Goal: Information Seeking & Learning: Find specific page/section

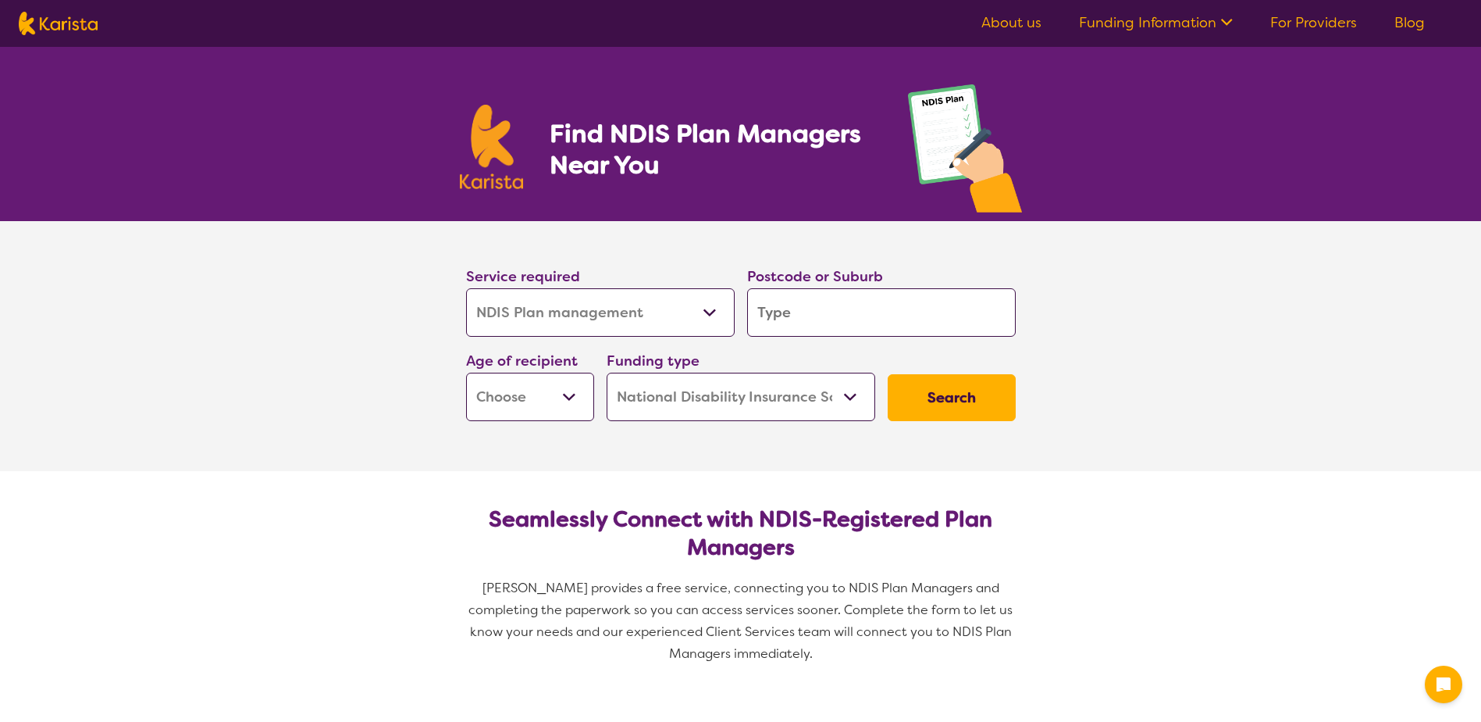
select select "NDIS Plan management"
select select "NDIS"
select select "NDIS Plan management"
select select "NDIS"
type input "b"
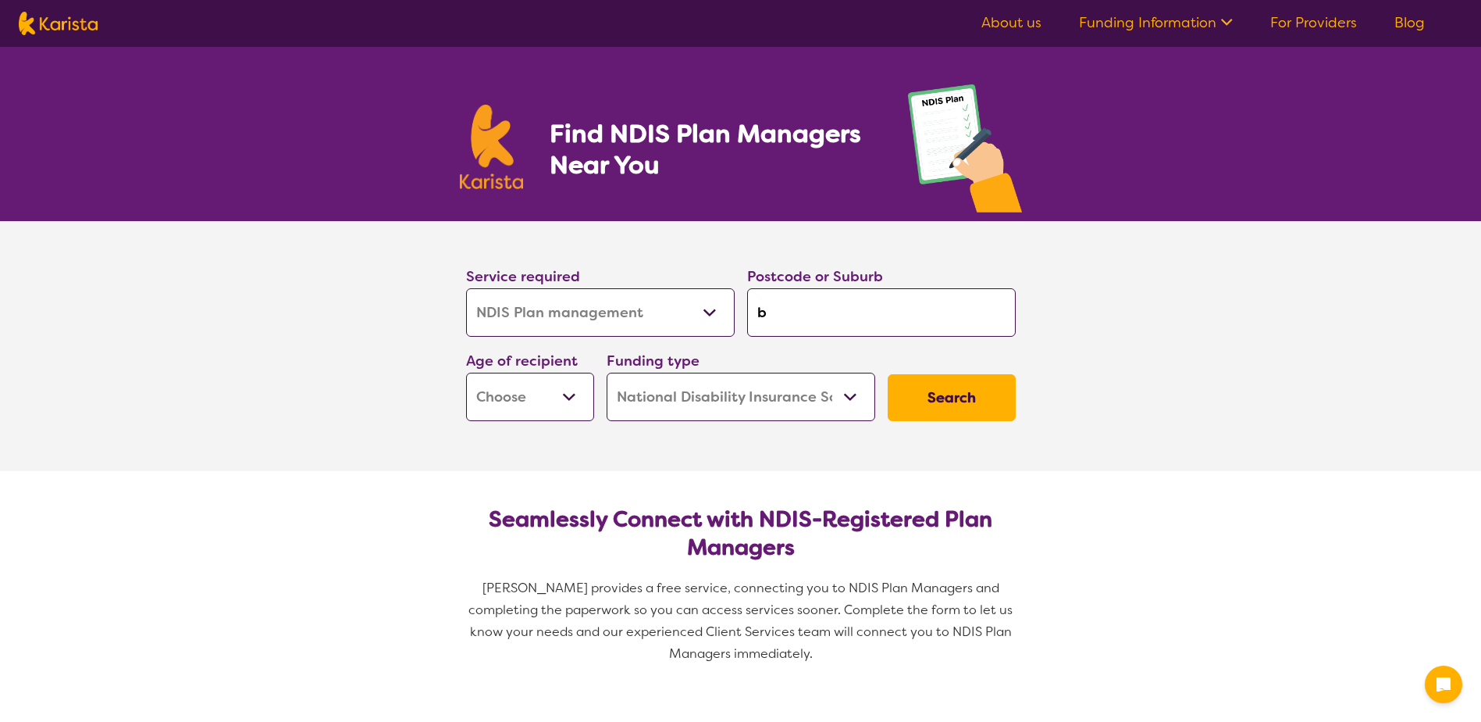
type input "b"
type input "bu"
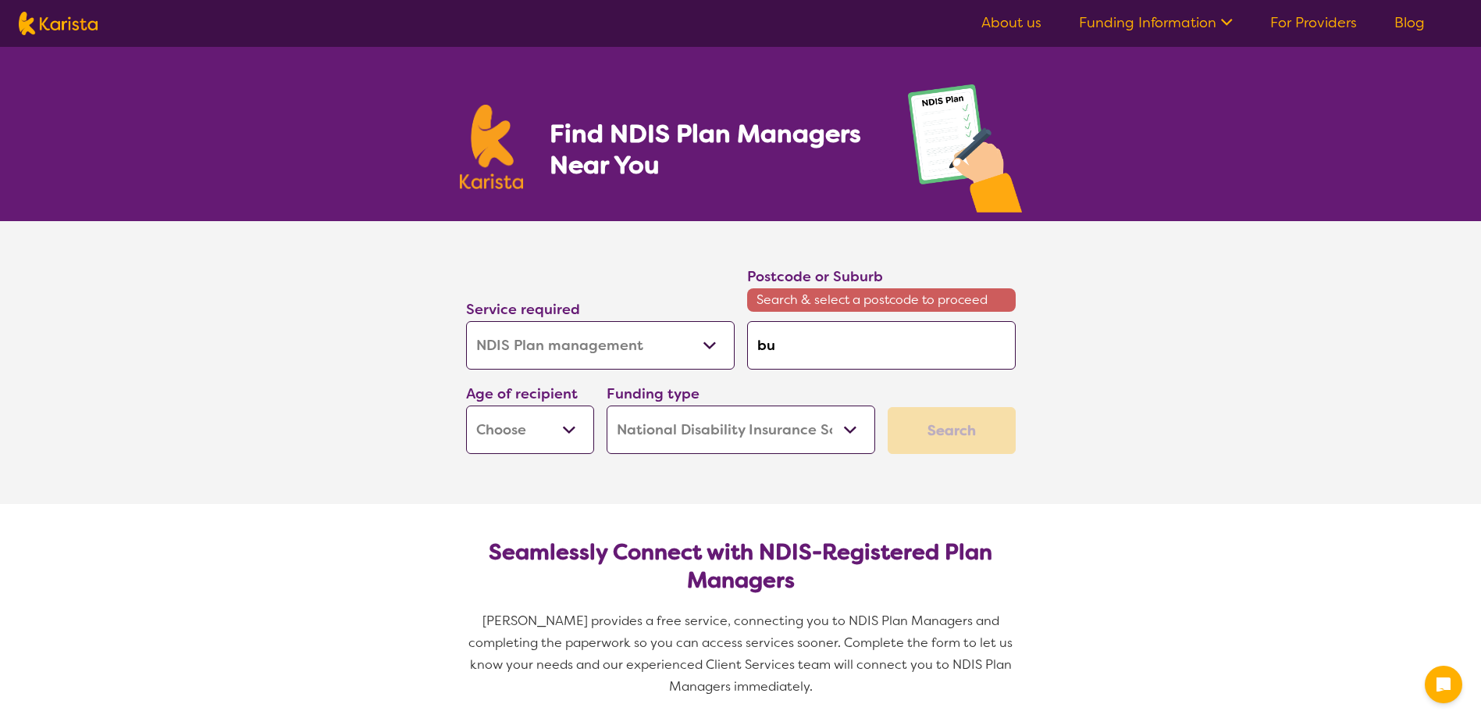
type input "bun"
type input "bund"
type input "bunda"
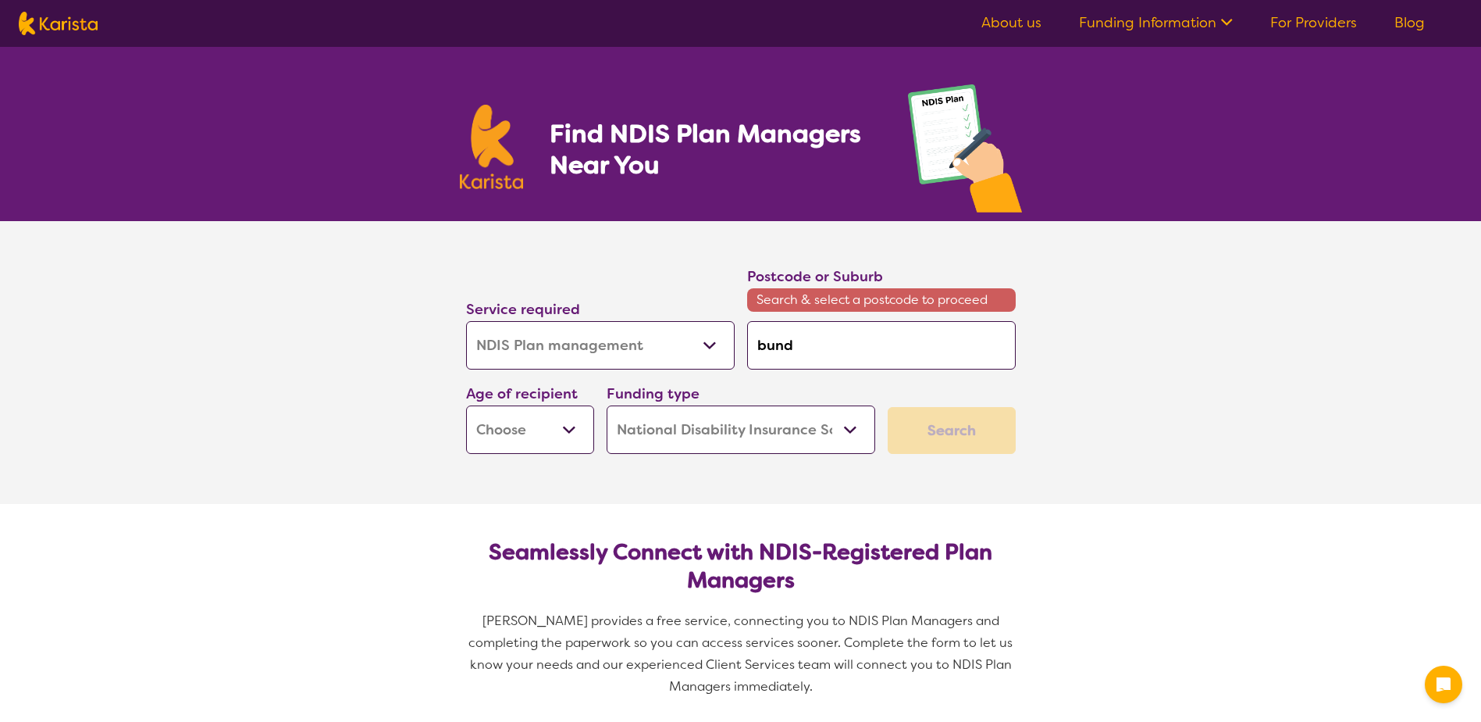
type input "bunda"
type input "bundab"
type input "bundabe"
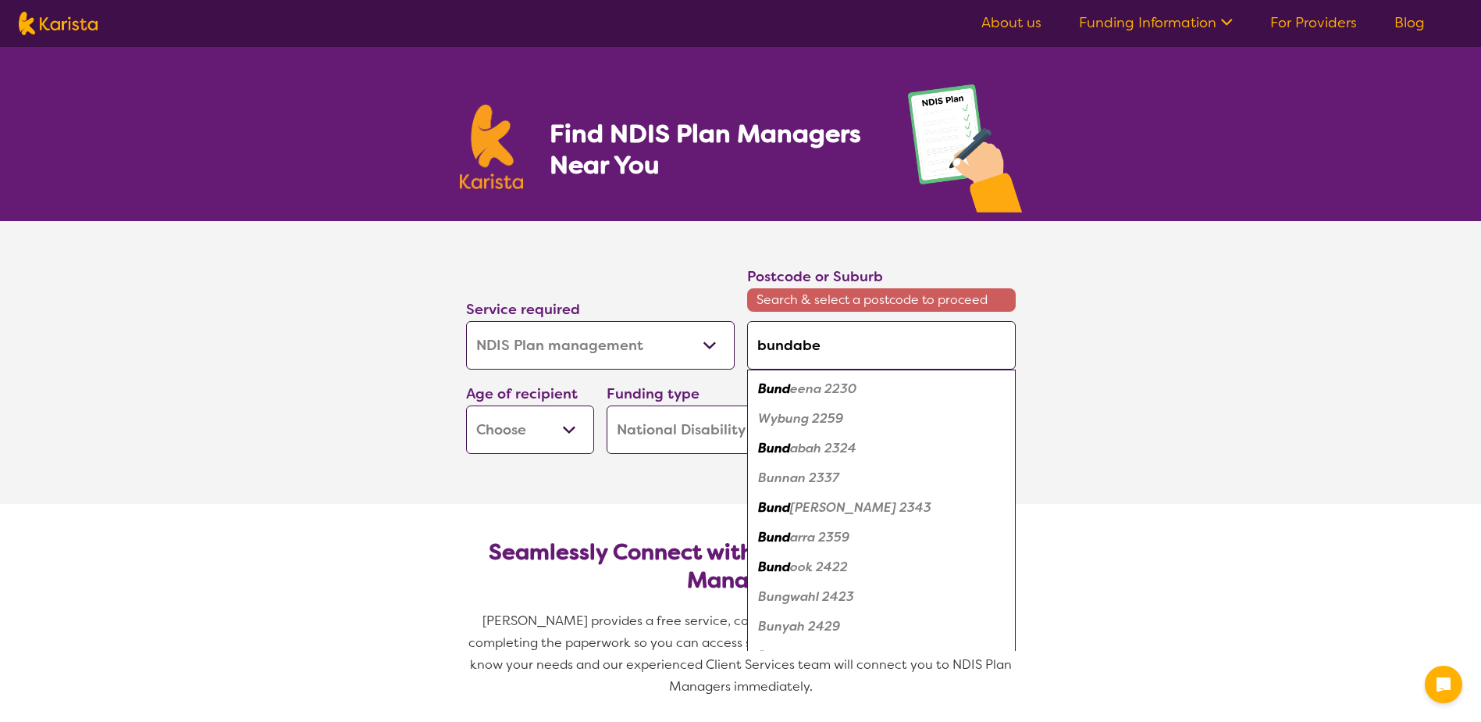
type input "bundaber"
type input "bundaberg"
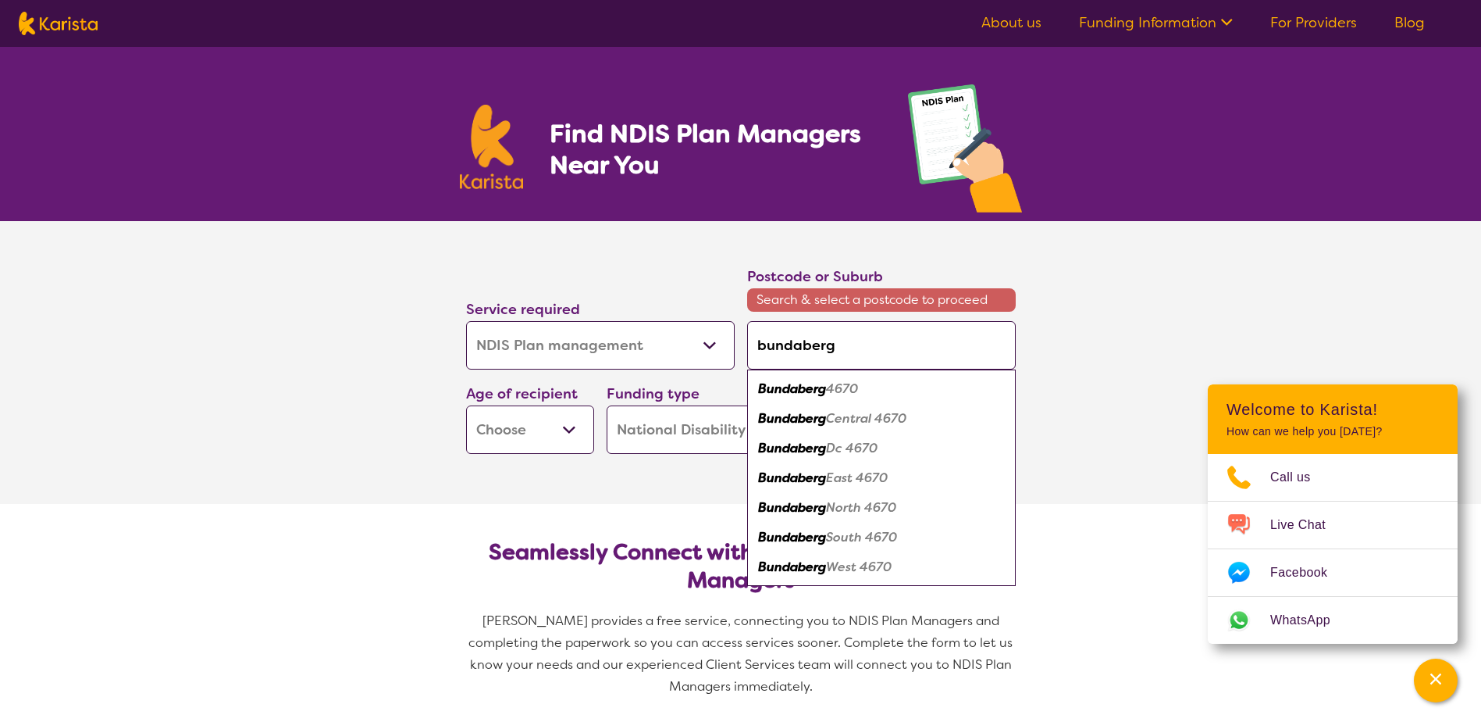
click at [811, 390] on em "Bundaberg" at bounding box center [792, 388] width 68 height 16
type input "4670"
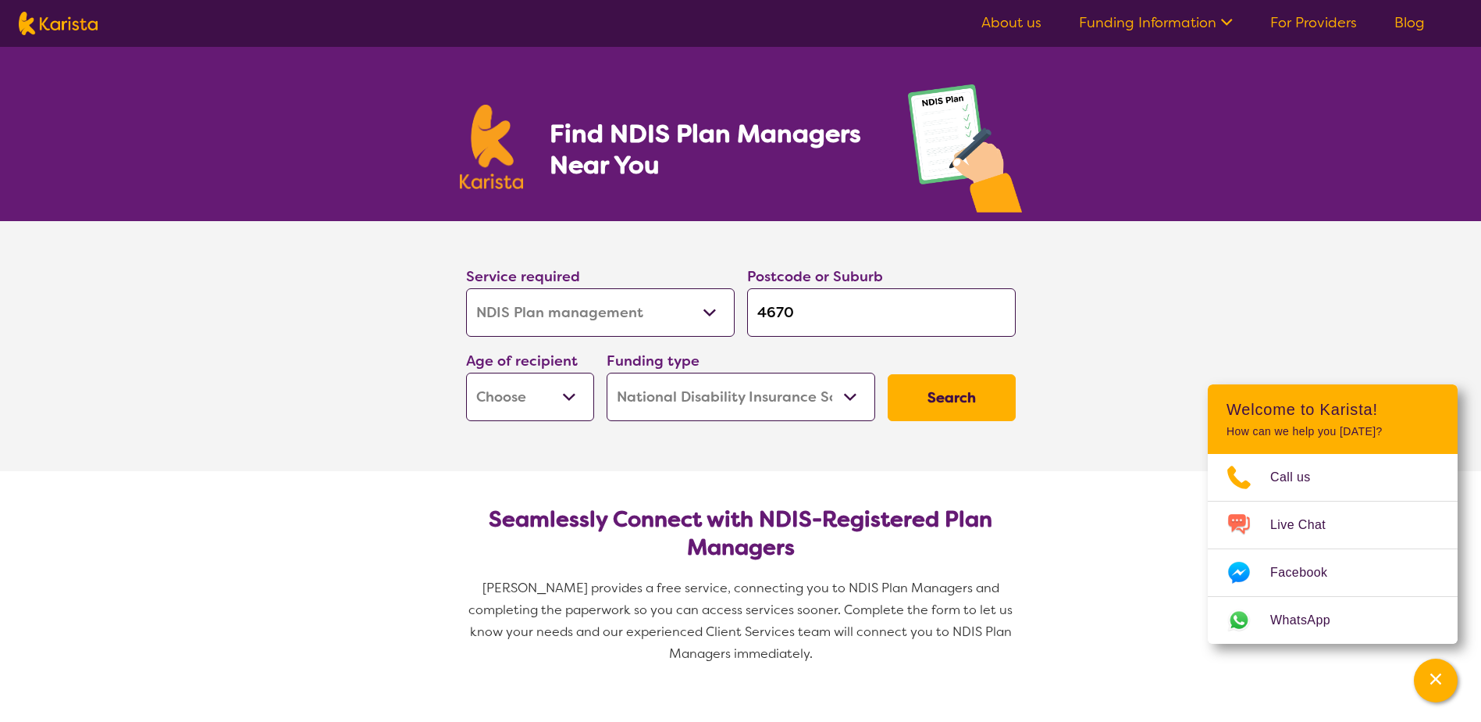
click at [555, 404] on select "Early Childhood - 0 to 9 Child - 10 to 11 Adolescent - 12 to 17 Adult - 18 to 6…" at bounding box center [530, 396] width 128 height 48
click at [778, 463] on section "Service required Allied Health Assistant Assessment ([MEDICAL_DATA] or [MEDICAL…" at bounding box center [741, 346] width 625 height 250
click at [536, 405] on select "Early Childhood - 0 to 9 Child - 10 to 11 Adolescent - 12 to 17 Adult - 18 to 6…" at bounding box center [530, 396] width 128 height 48
select select "AS"
click at [466, 372] on select "Early Childhood - 0 to 9 Child - 10 to 11 Adolescent - 12 to 17 Adult - 18 to 6…" at bounding box center [530, 396] width 128 height 48
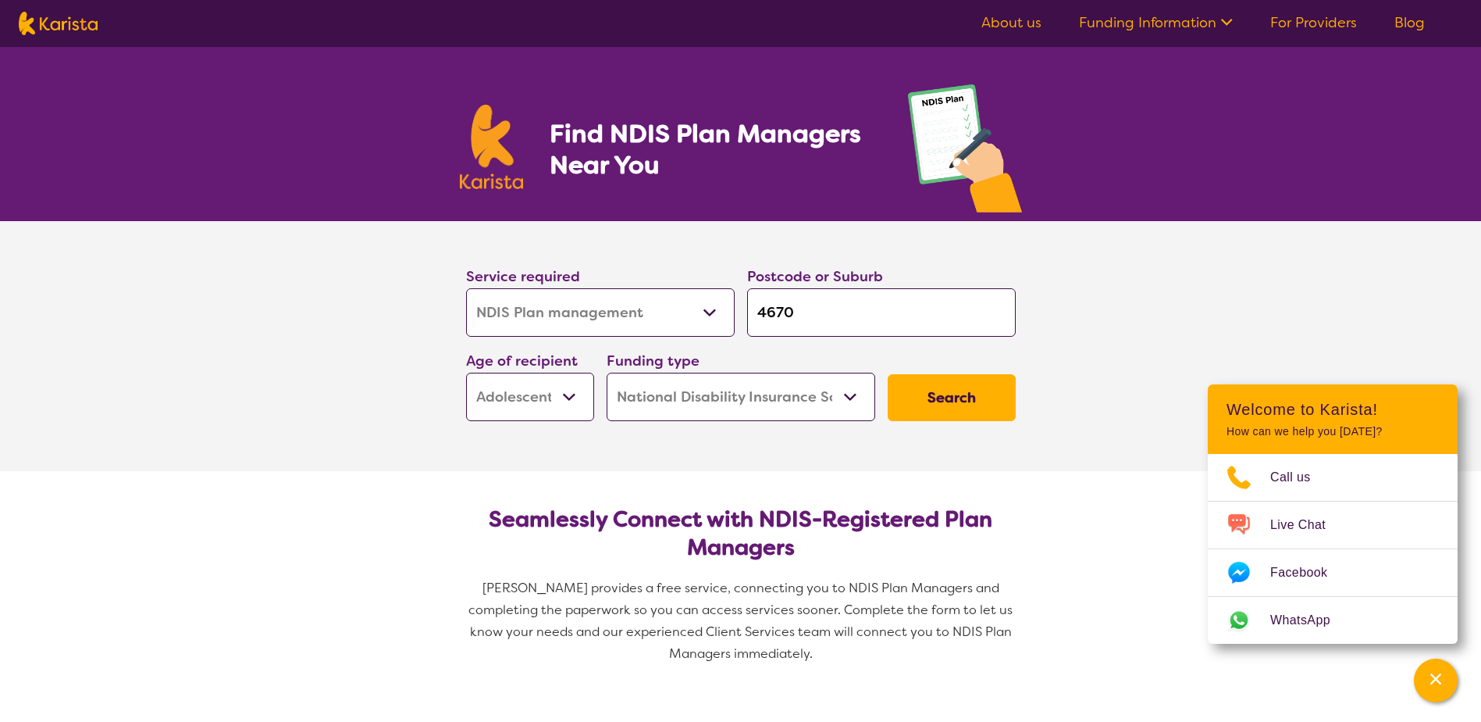
select select "AS"
click at [971, 401] on button "Search" at bounding box center [952, 397] width 128 height 47
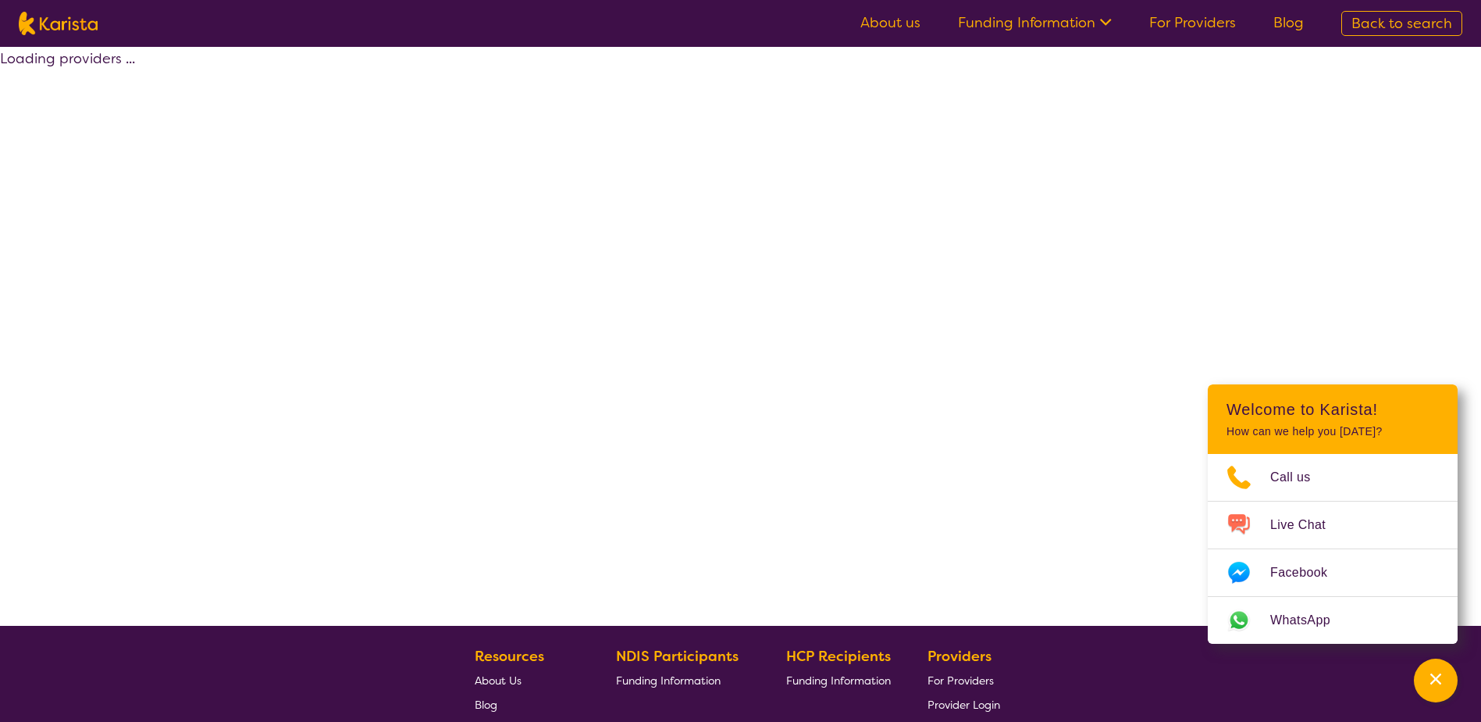
select select "by_score"
